Goal: Task Accomplishment & Management: Use online tool/utility

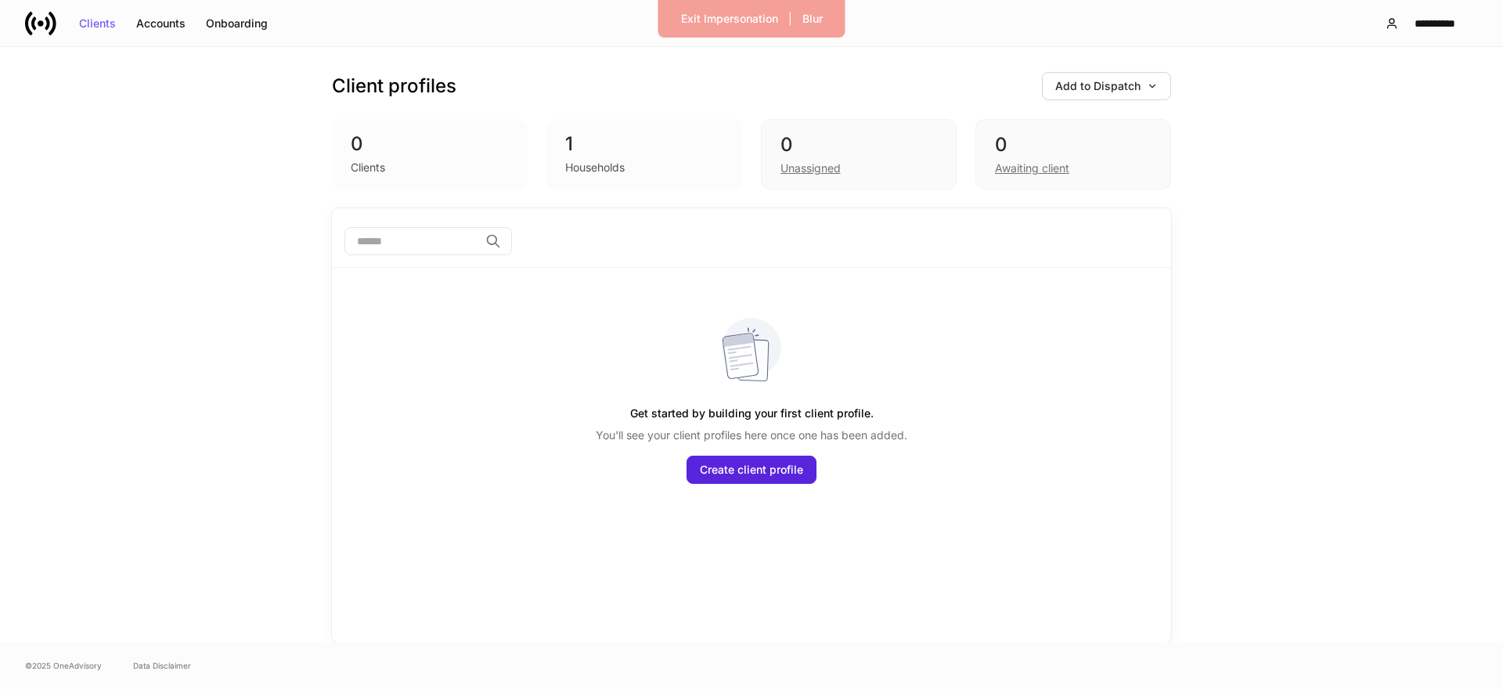
click at [617, 158] on div "Households" at bounding box center [644, 166] width 158 height 19
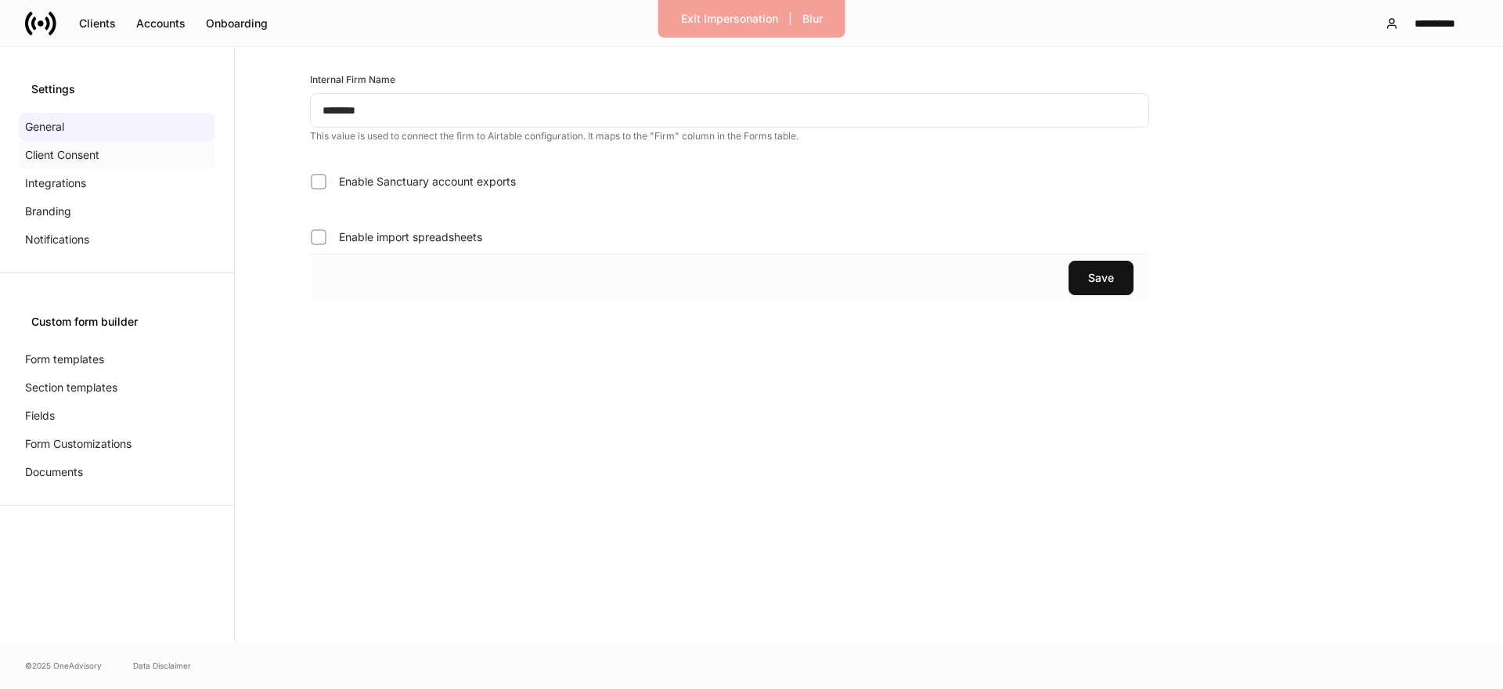
click at [103, 150] on div "Client Consent" at bounding box center [117, 155] width 196 height 28
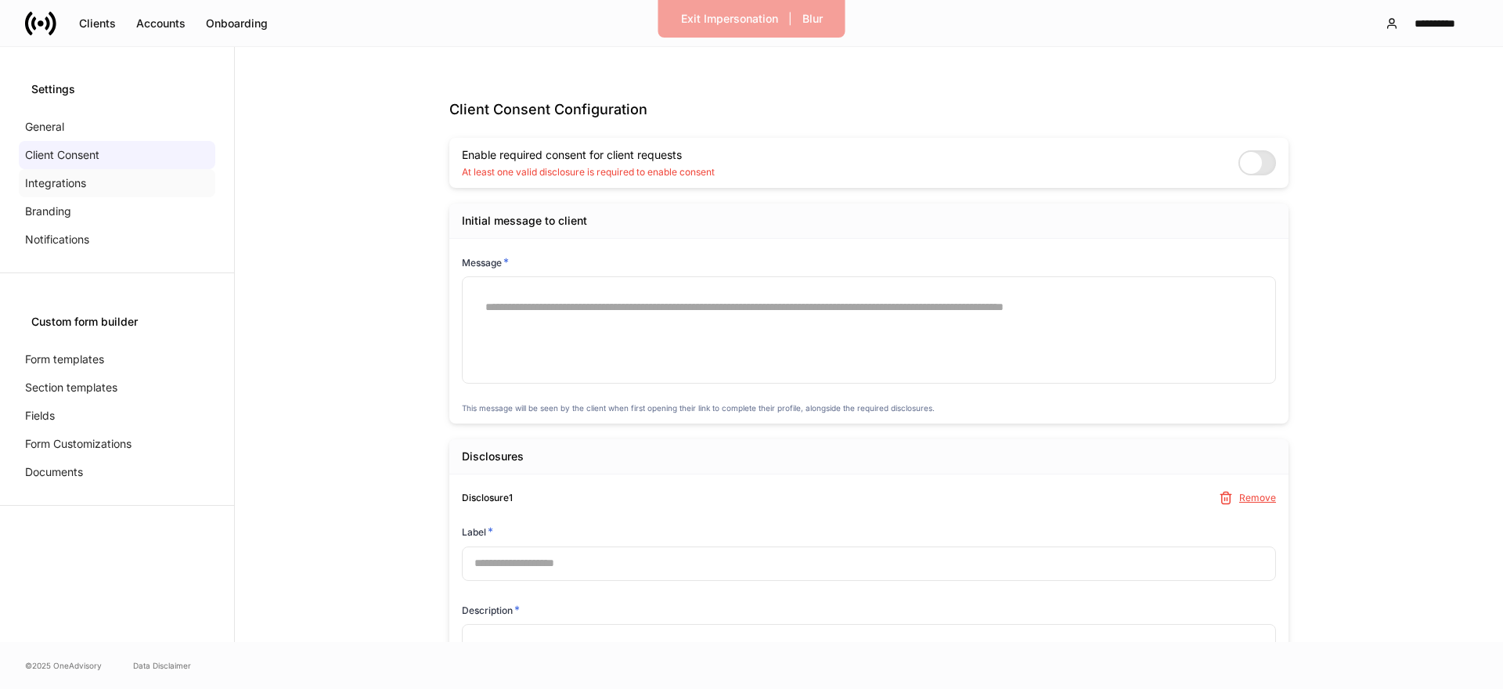
click at [95, 188] on div "Integrations" at bounding box center [117, 183] width 196 height 28
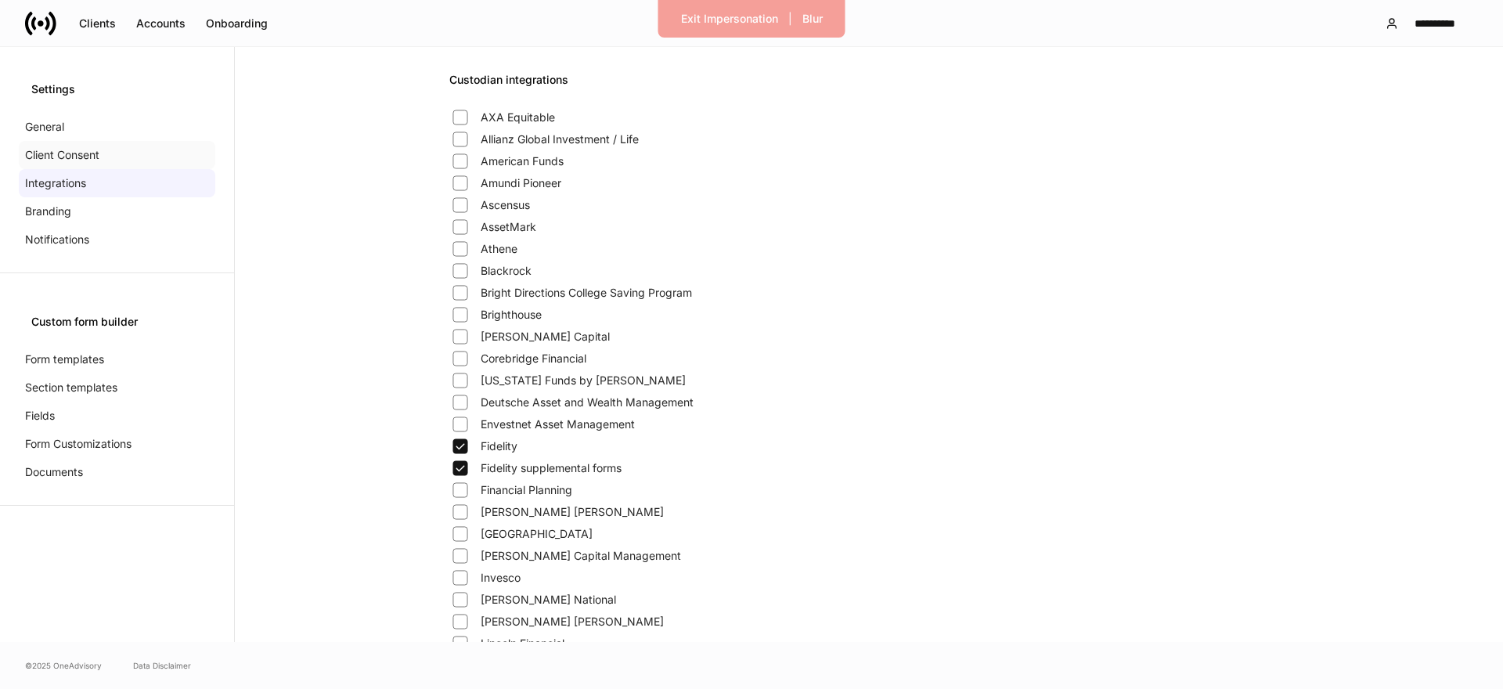
click at [101, 155] on div "Client Consent" at bounding box center [117, 155] width 196 height 28
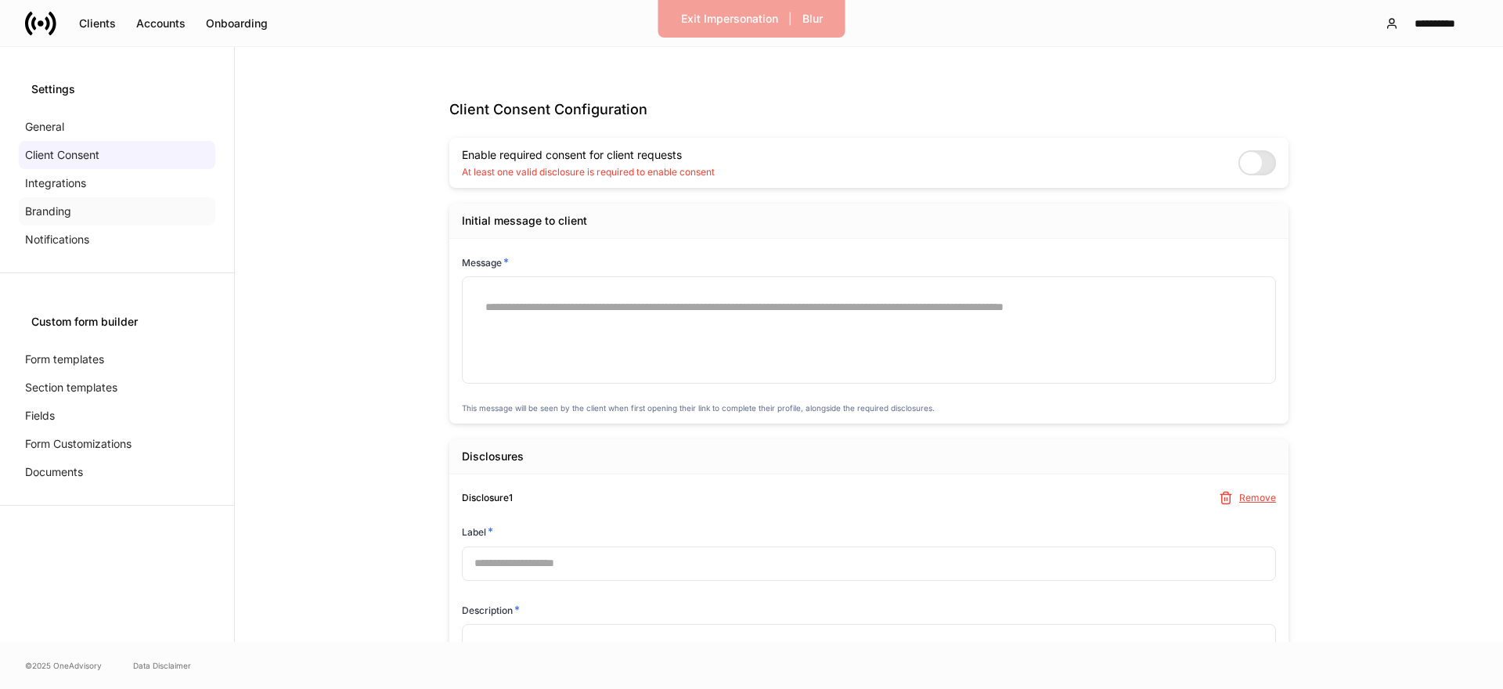
click at [93, 202] on div "Branding" at bounding box center [117, 211] width 196 height 28
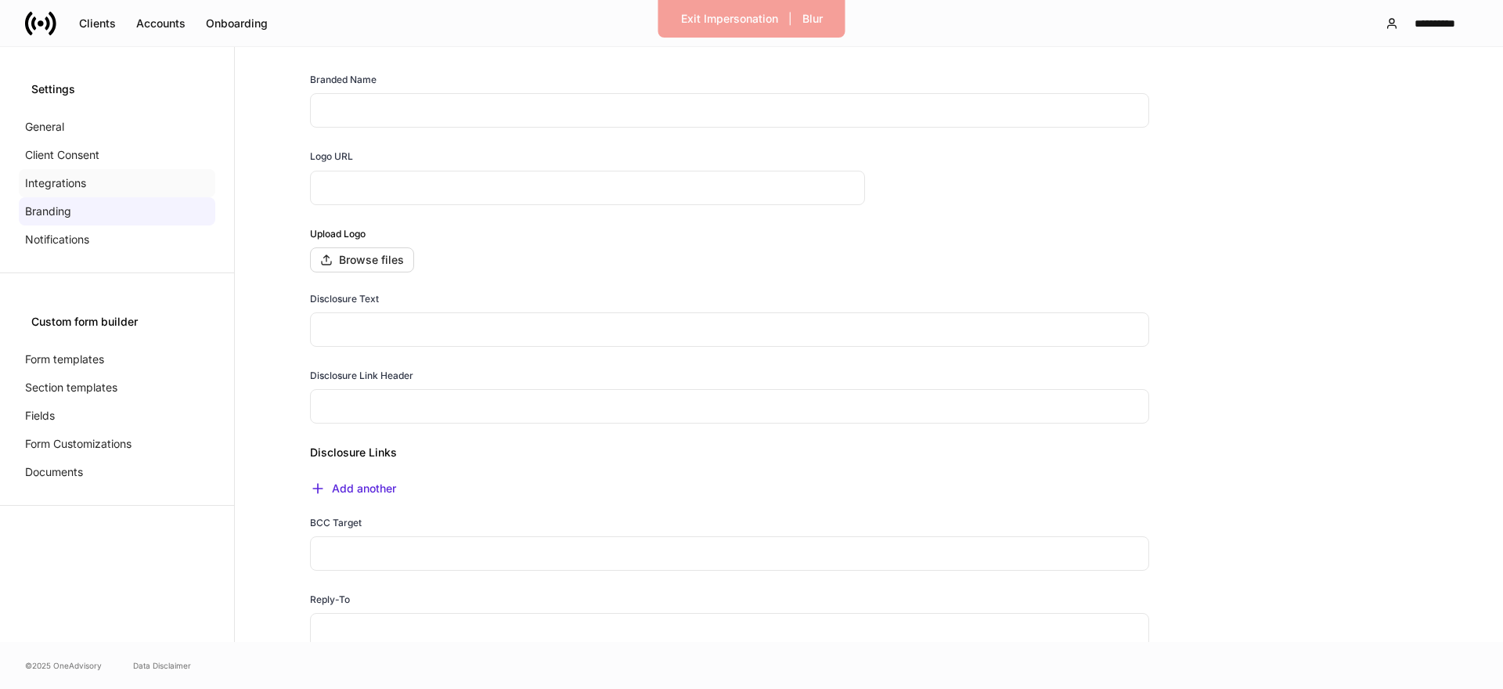
click at [97, 188] on div "Integrations" at bounding box center [117, 183] width 196 height 28
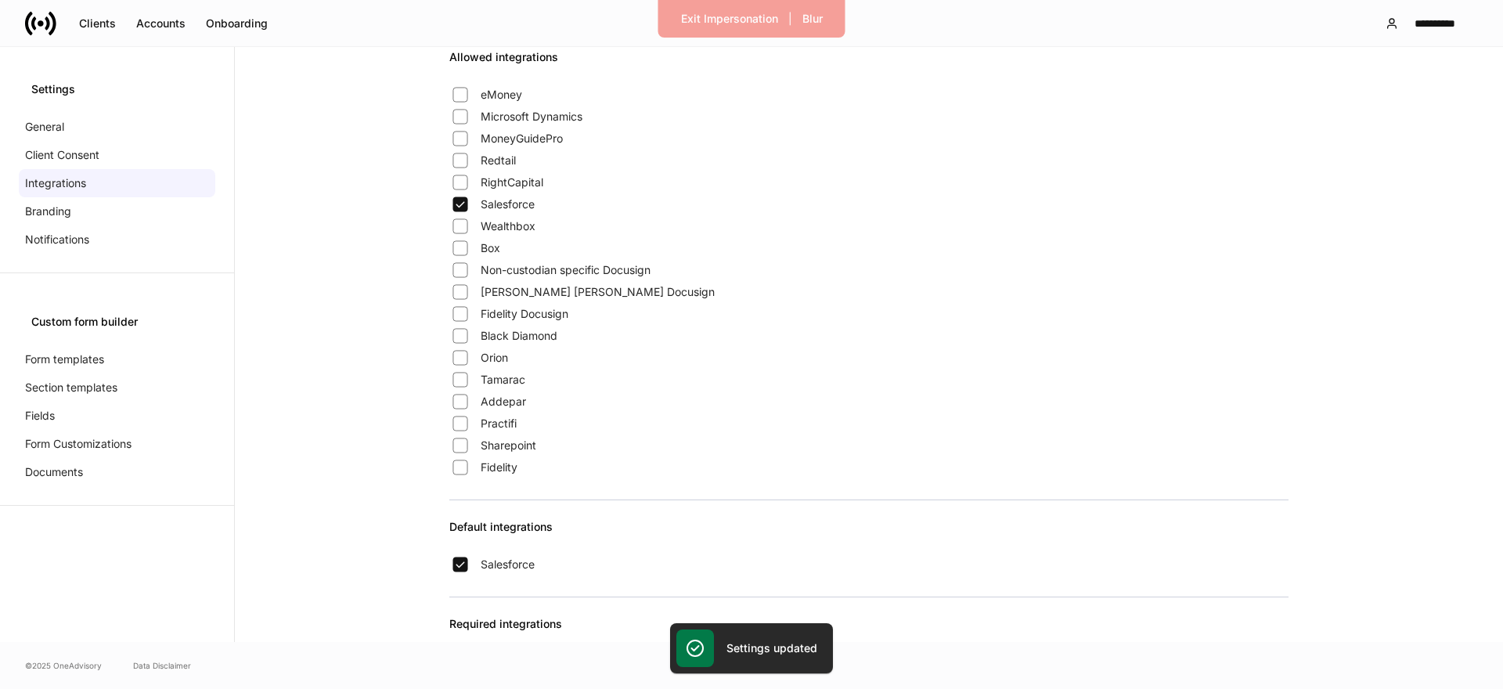
scroll to position [1274, 0]
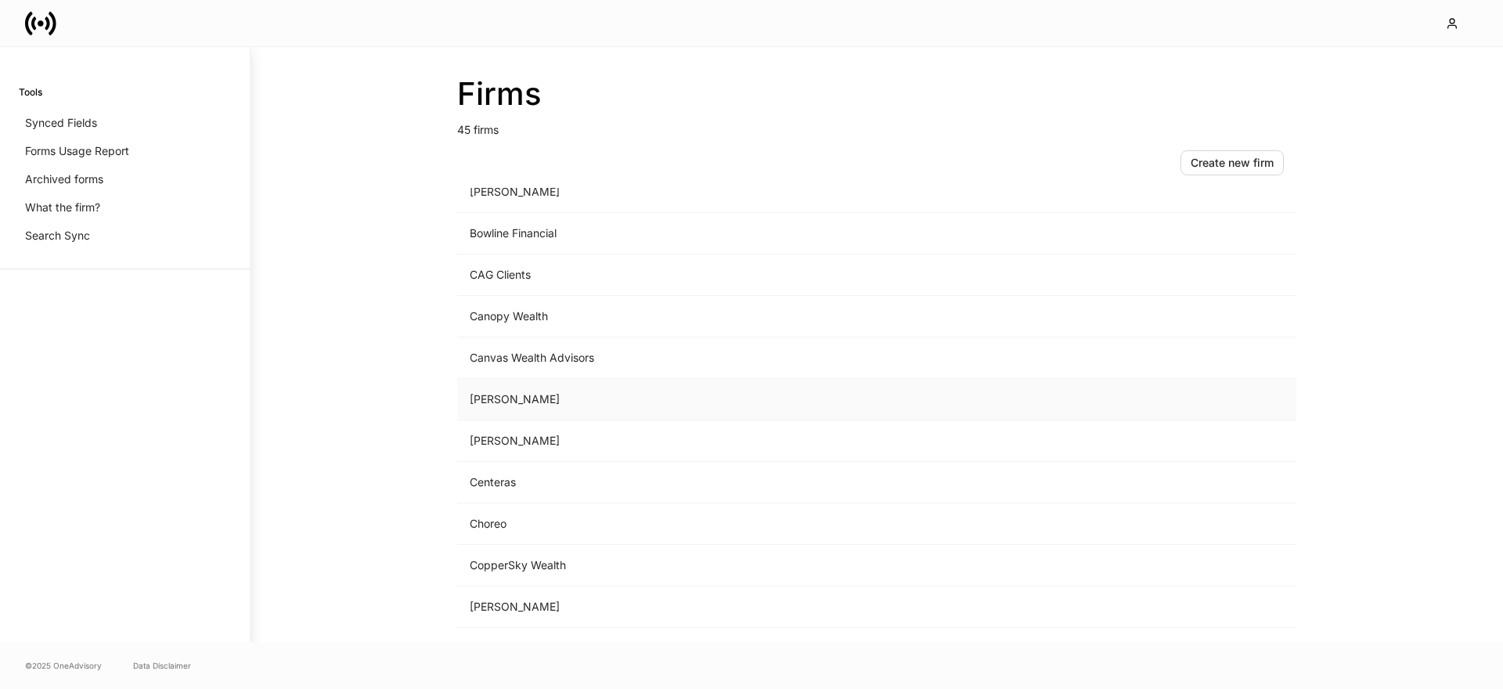
scroll to position [247, 0]
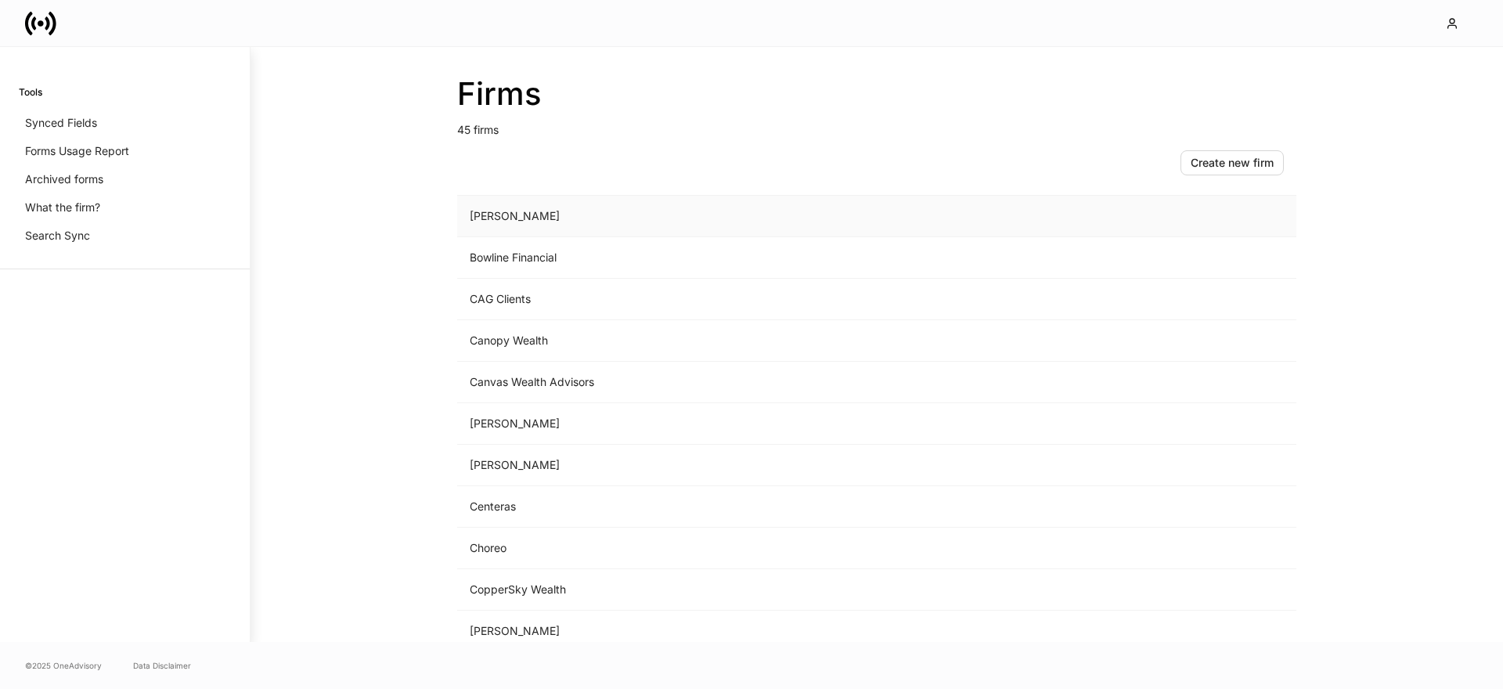
click at [539, 219] on td "[PERSON_NAME]" at bounding box center [746, 216] width 579 height 41
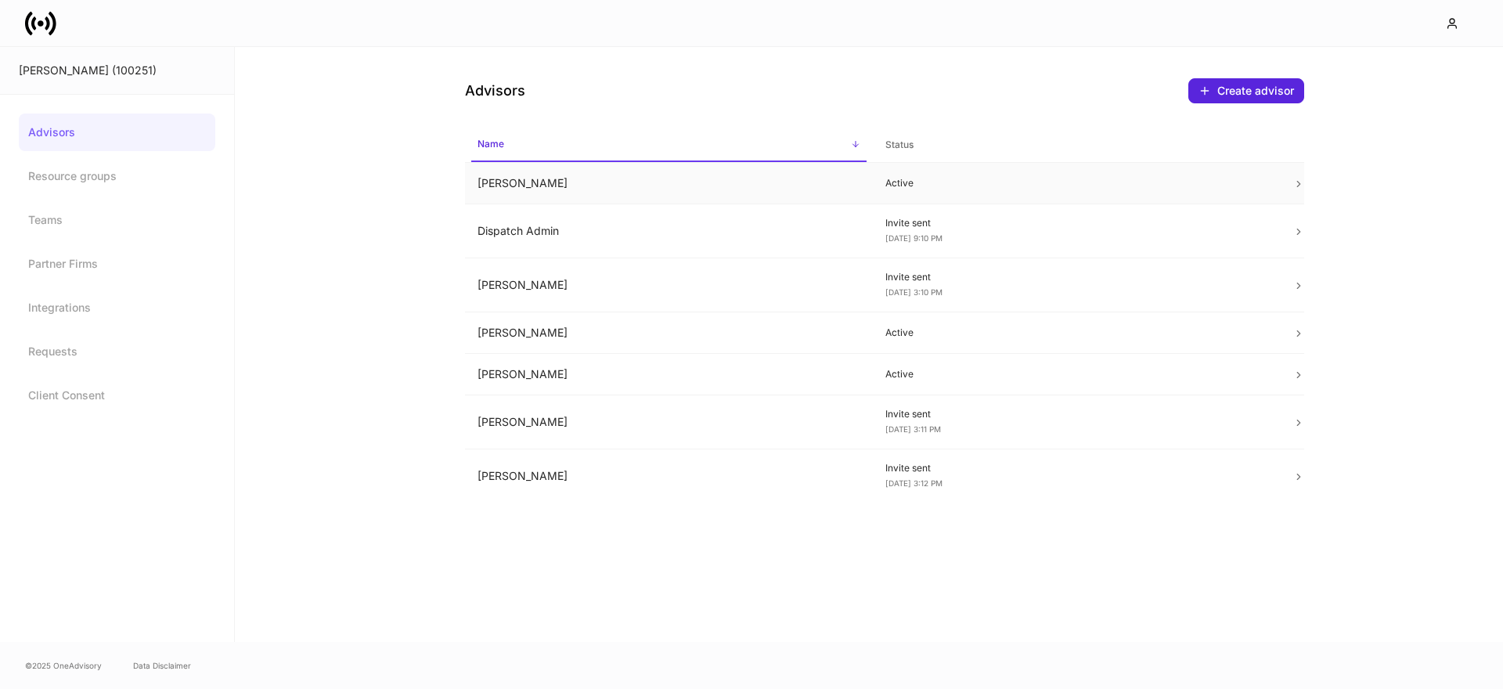
click at [589, 191] on td "[PERSON_NAME]" at bounding box center [669, 183] width 408 height 41
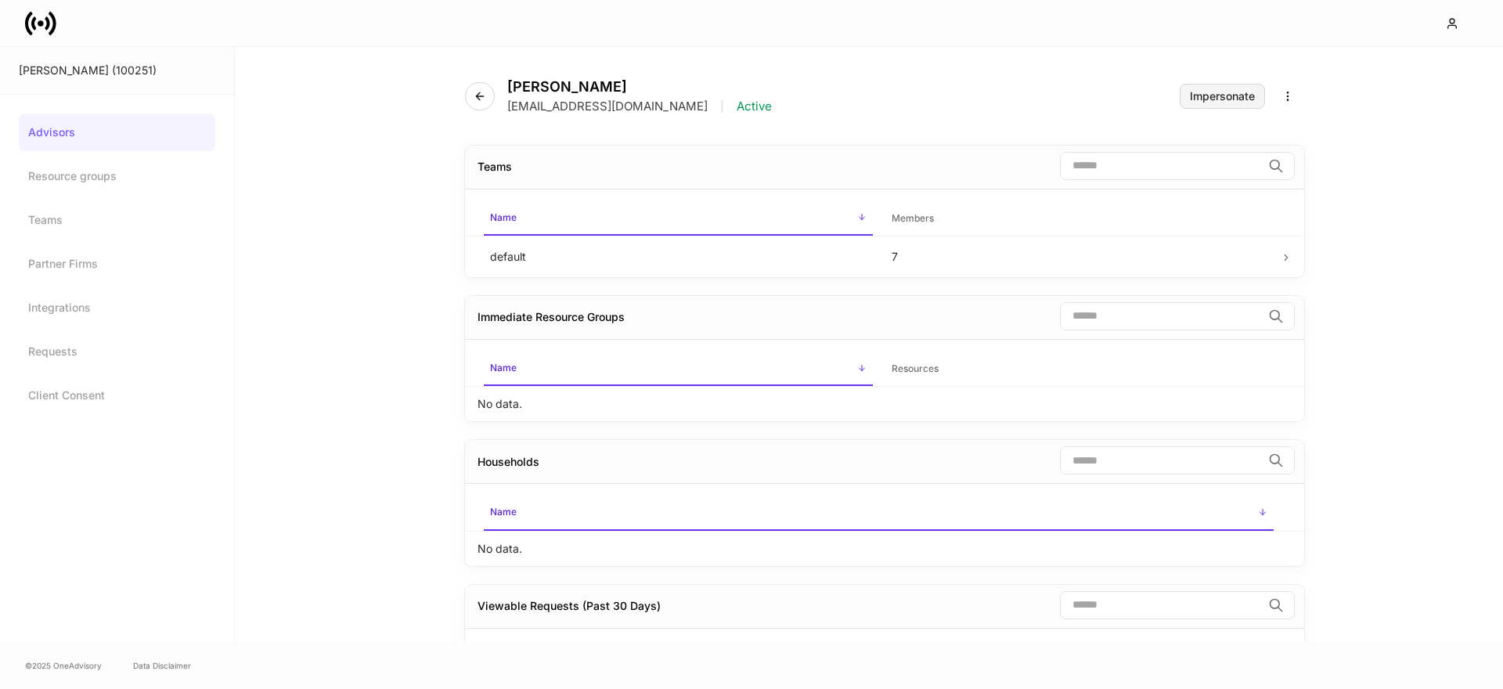
click at [1210, 96] on div "Impersonate" at bounding box center [1222, 96] width 65 height 11
